Goal: Navigation & Orientation: Find specific page/section

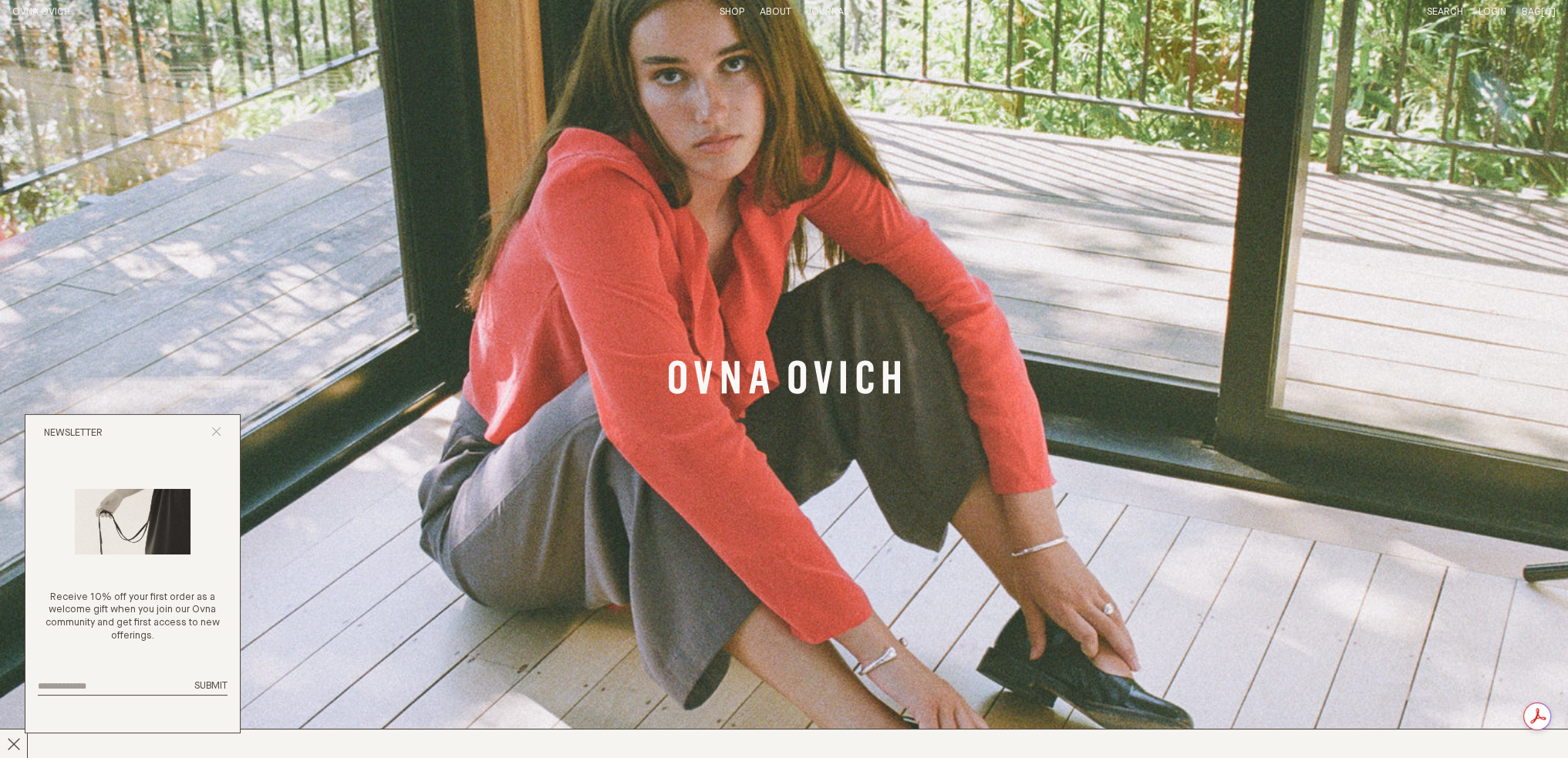
click at [214, 426] on icon "Close popup" at bounding box center [216, 431] width 10 height 10
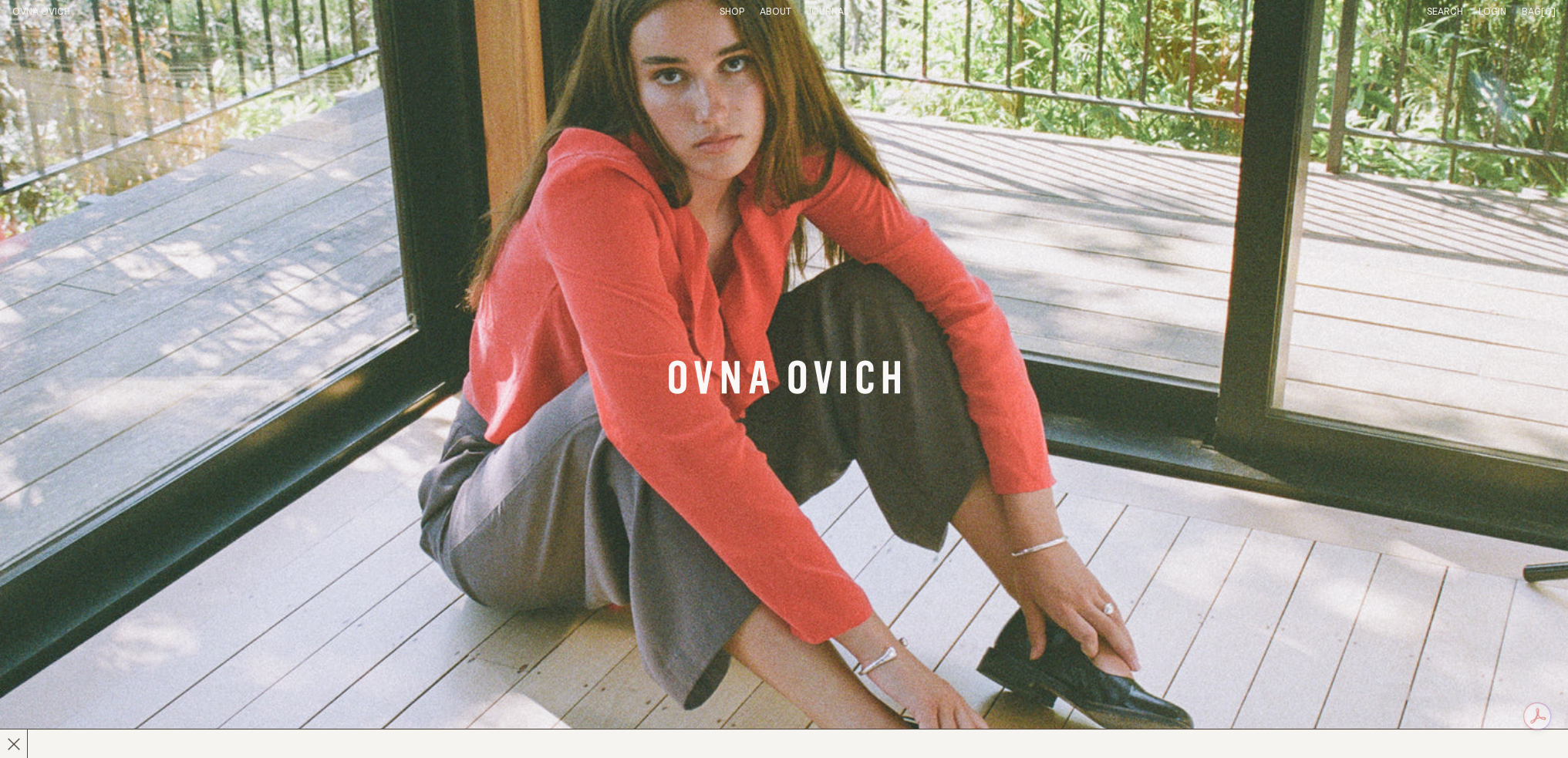
click at [36, 15] on link "OVNA OVICH" at bounding box center [42, 12] width 58 height 10
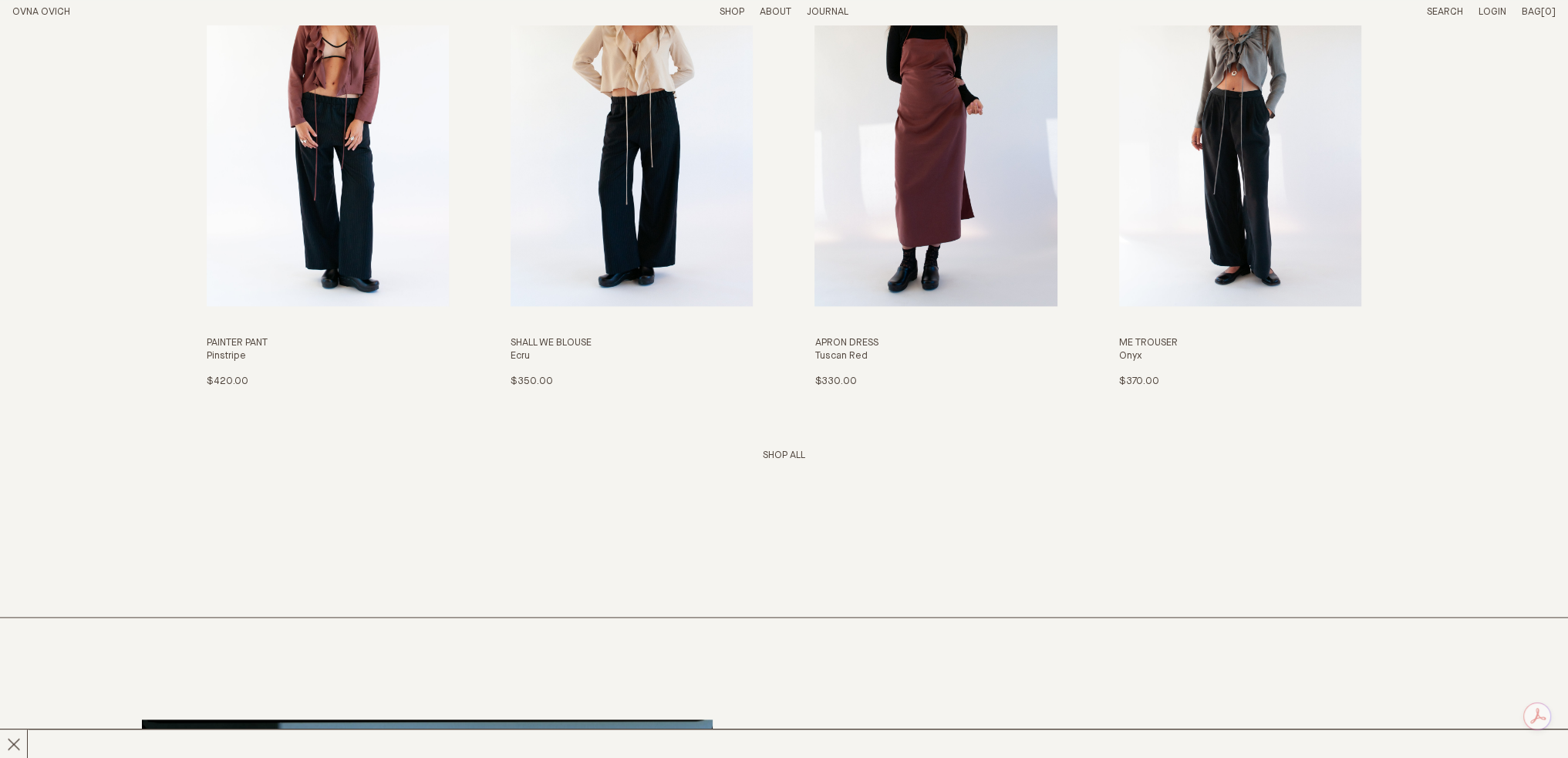
scroll to position [2775, 0]
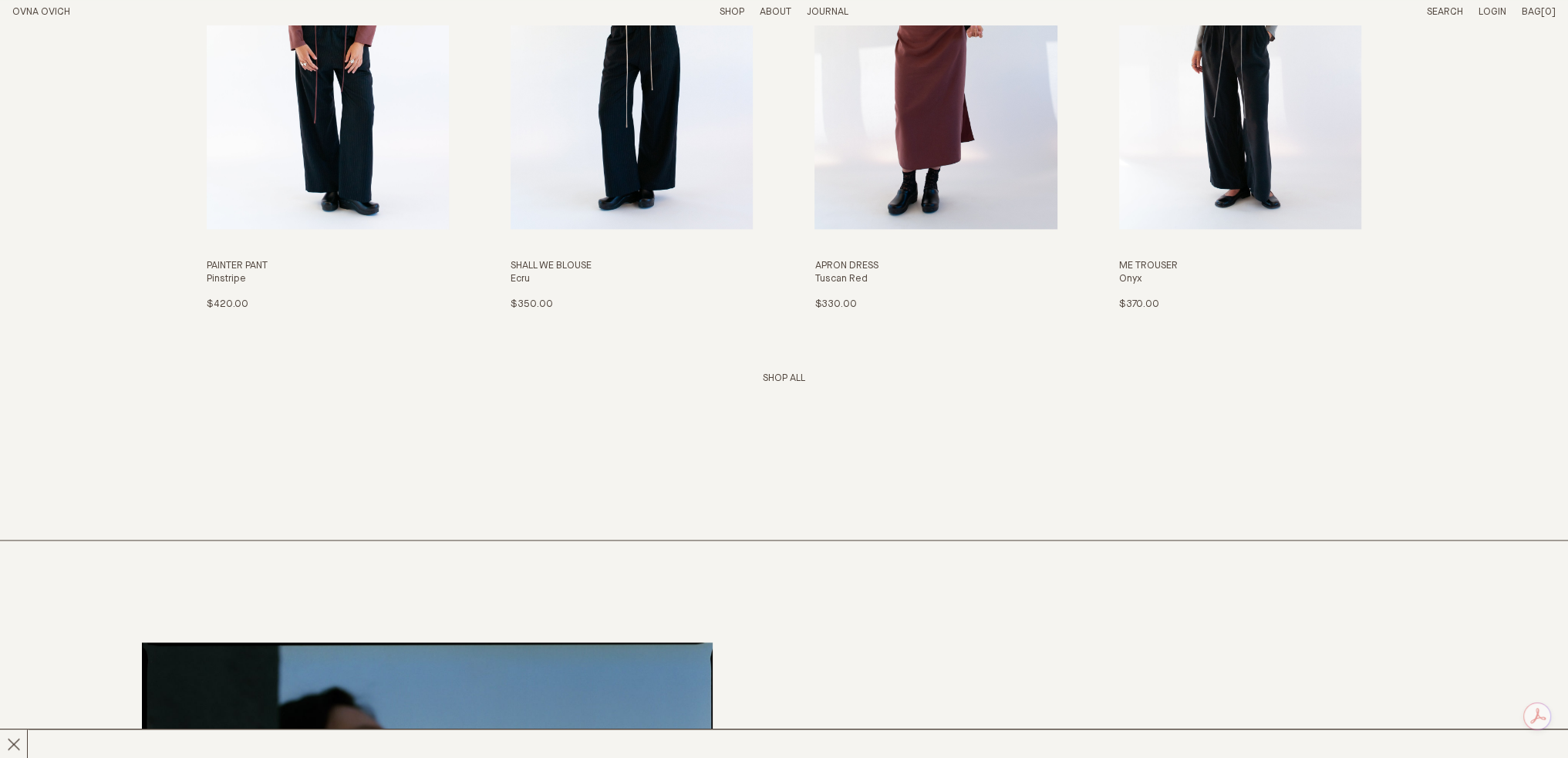
click at [788, 372] on div "Shop All" at bounding box center [784, 378] width 42 height 13
click at [782, 377] on link "Shop All" at bounding box center [784, 377] width 42 height 10
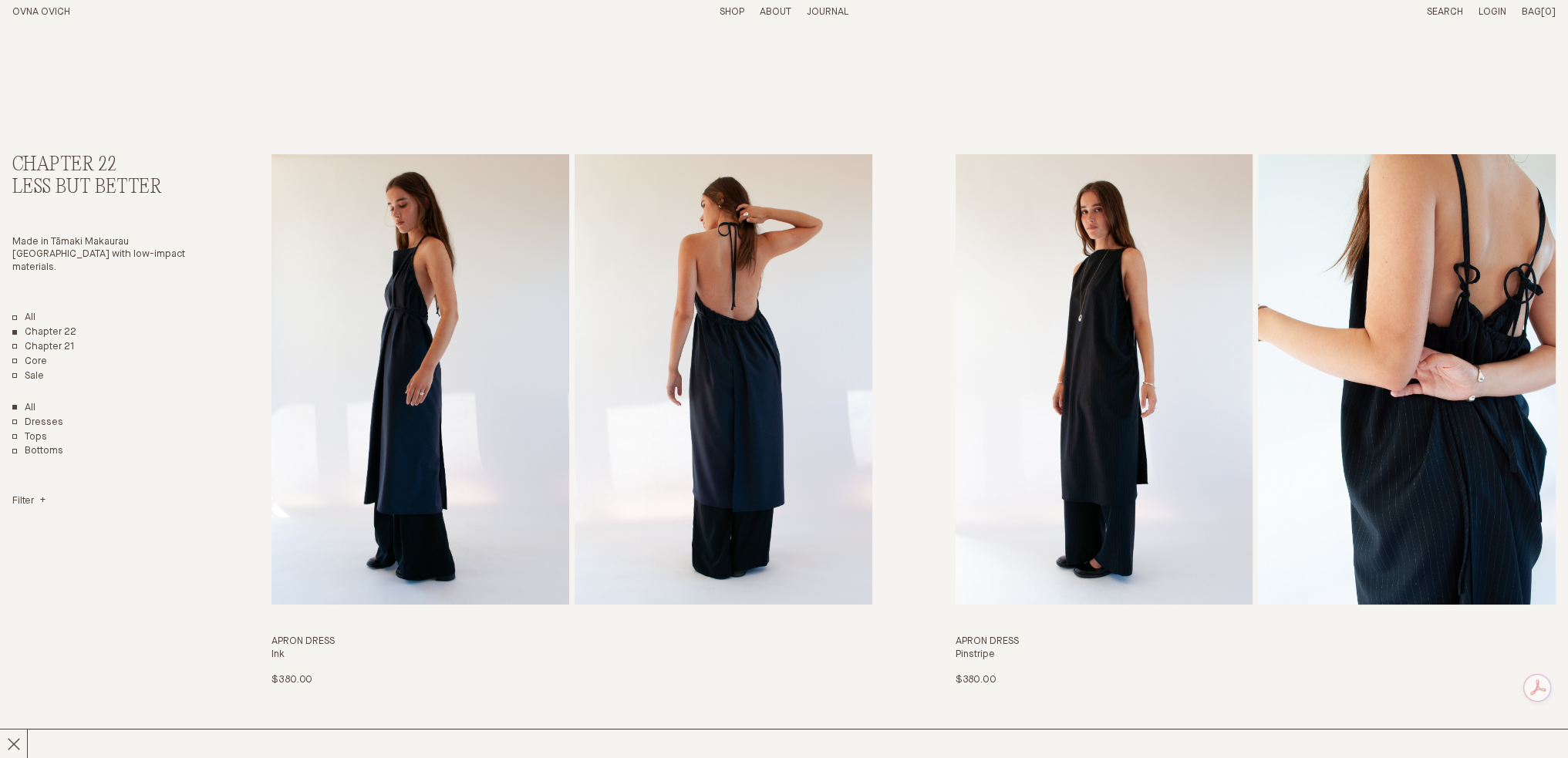
click at [776, 6] on p "About" at bounding box center [775, 13] width 31 height 13
